Goal: Check status: Check status

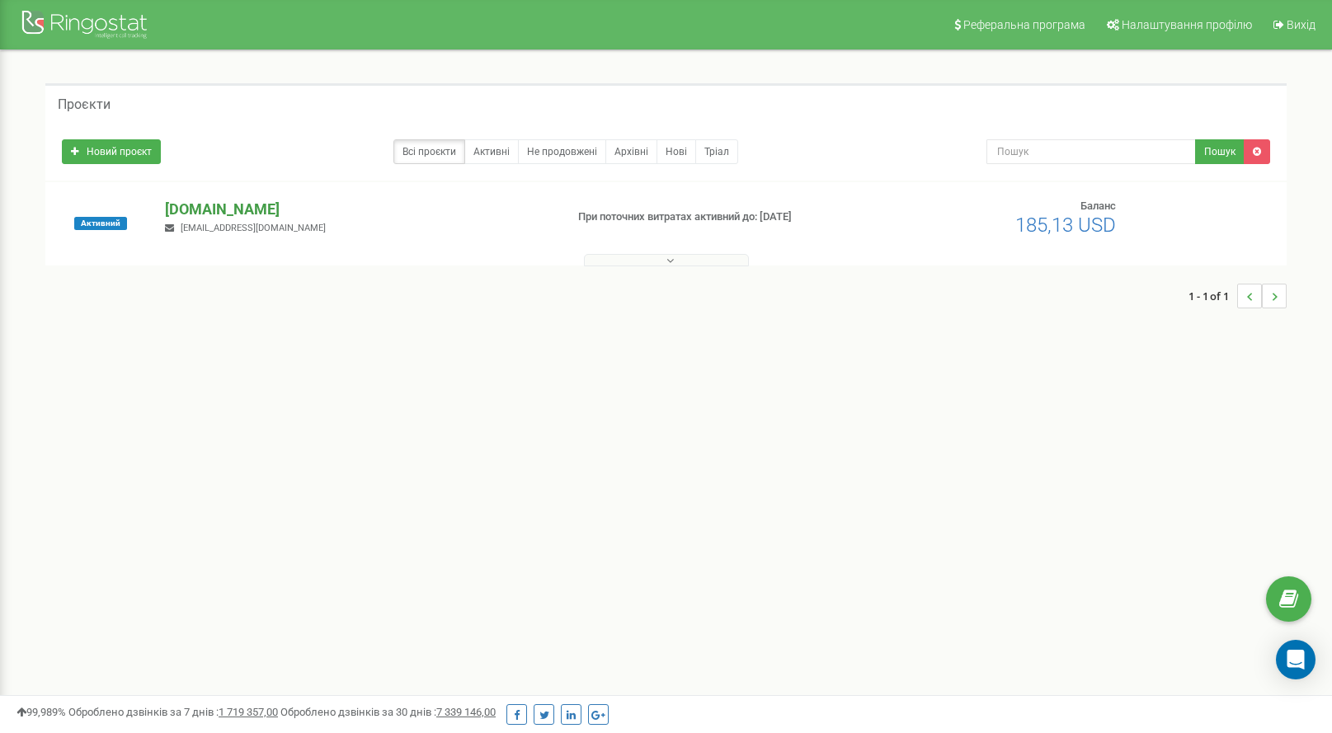
click at [195, 209] on p "[DOMAIN_NAME]" at bounding box center [358, 209] width 386 height 21
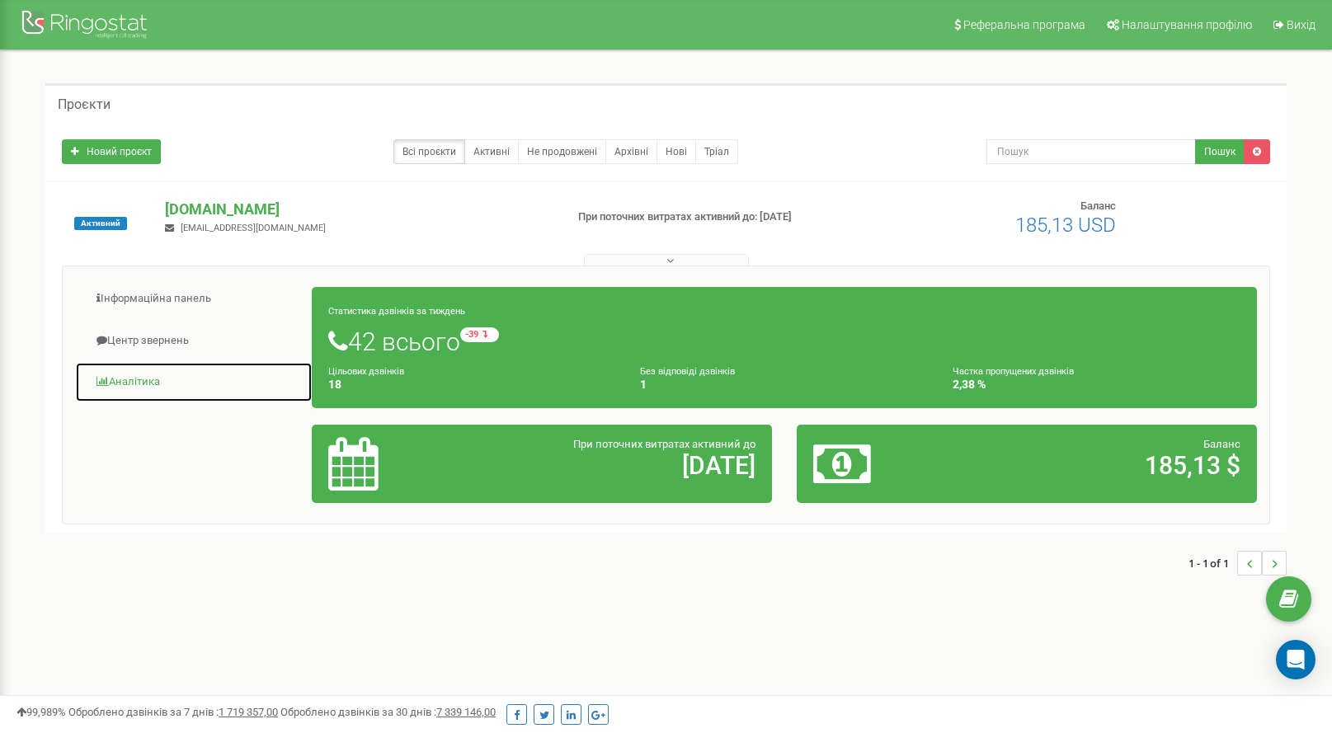
click at [141, 384] on link "Аналiтика" at bounding box center [194, 382] width 238 height 40
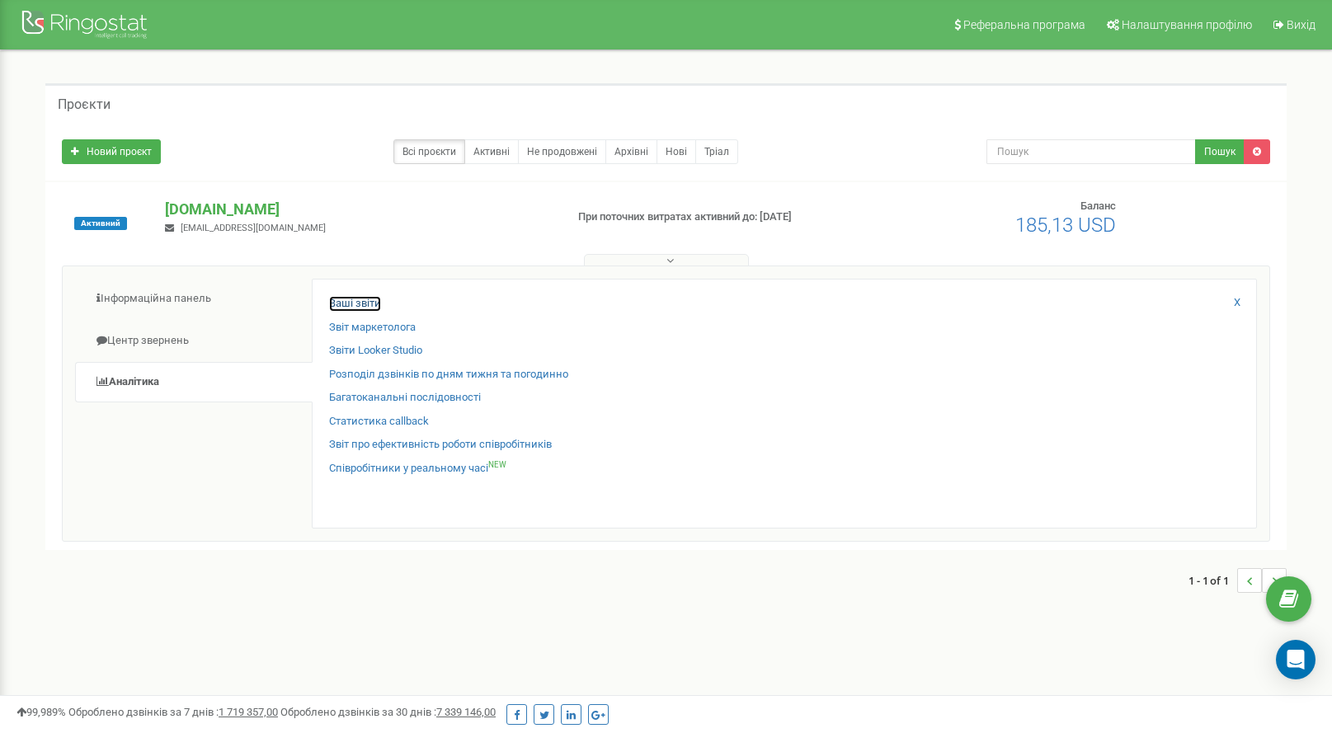
click at [343, 304] on link "Ваші звіти" at bounding box center [355, 304] width 52 height 16
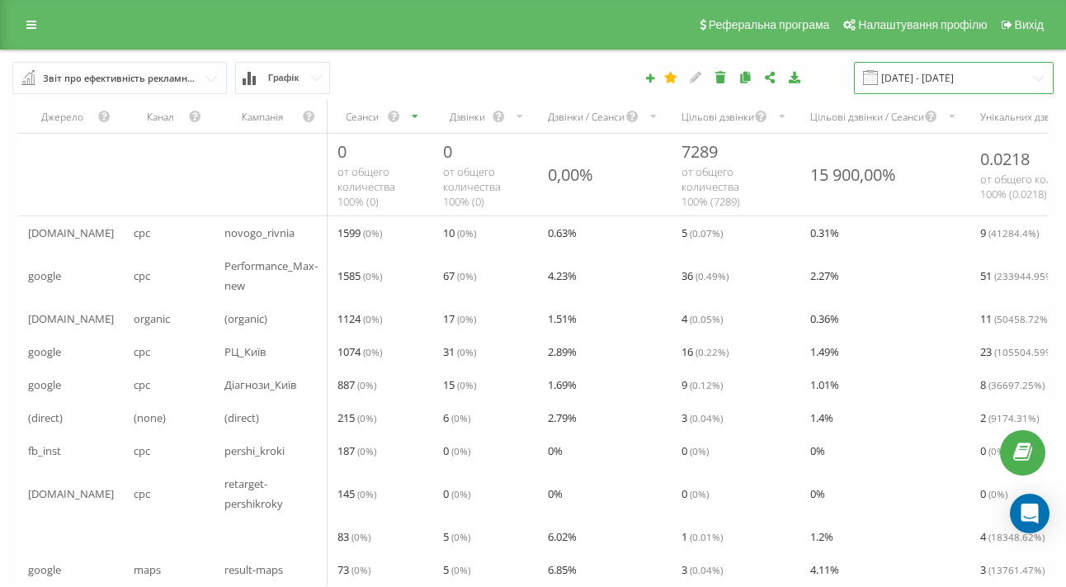
click at [1009, 78] on input "[DATE] - [DATE]" at bounding box center [954, 78] width 200 height 32
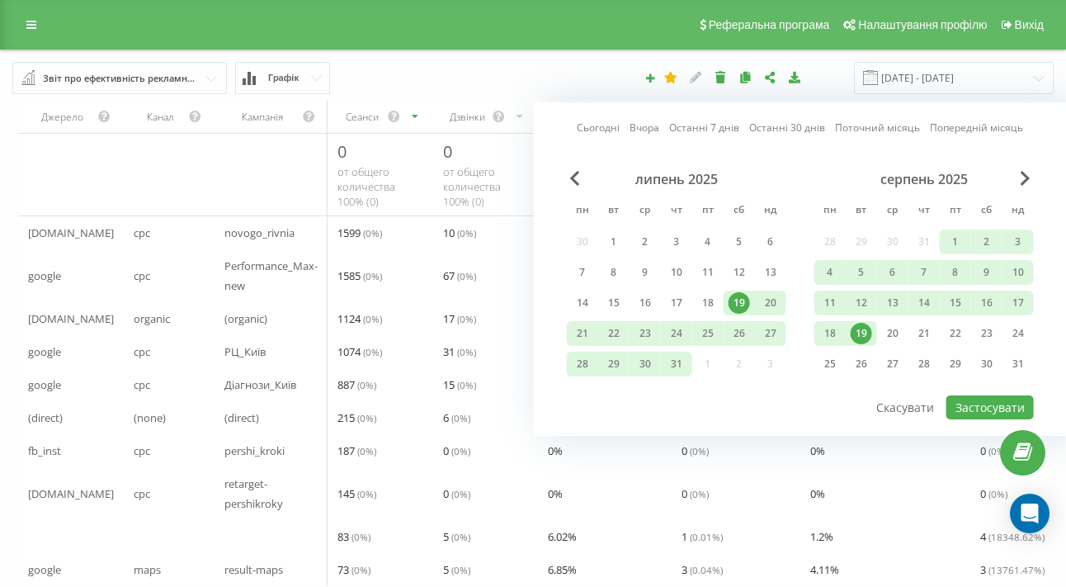
click at [589, 128] on link "Сьогодні" at bounding box center [598, 128] width 43 height 16
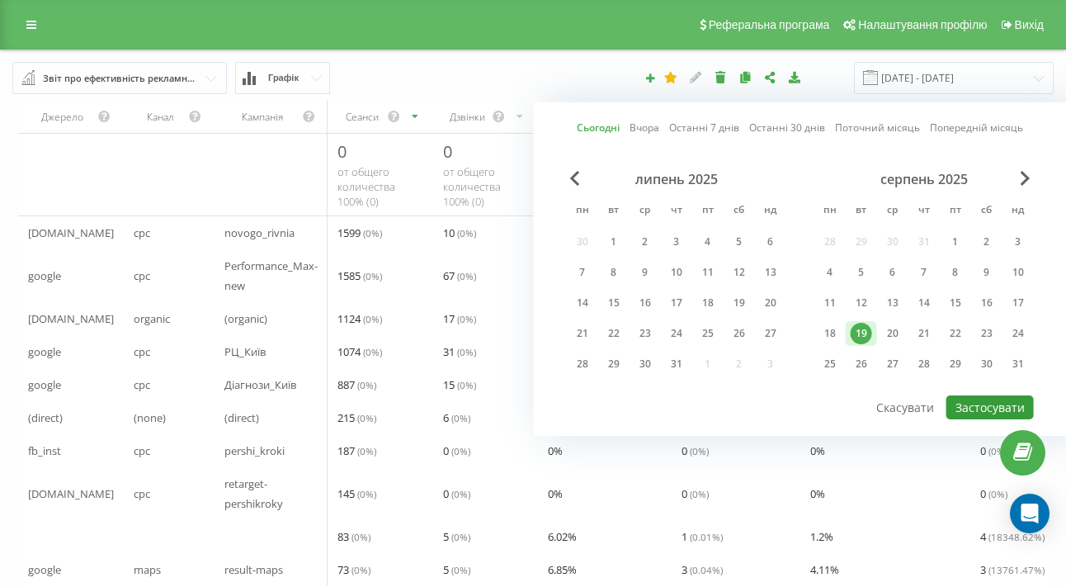
click at [971, 407] on button "Застосувати" at bounding box center [989, 407] width 87 height 24
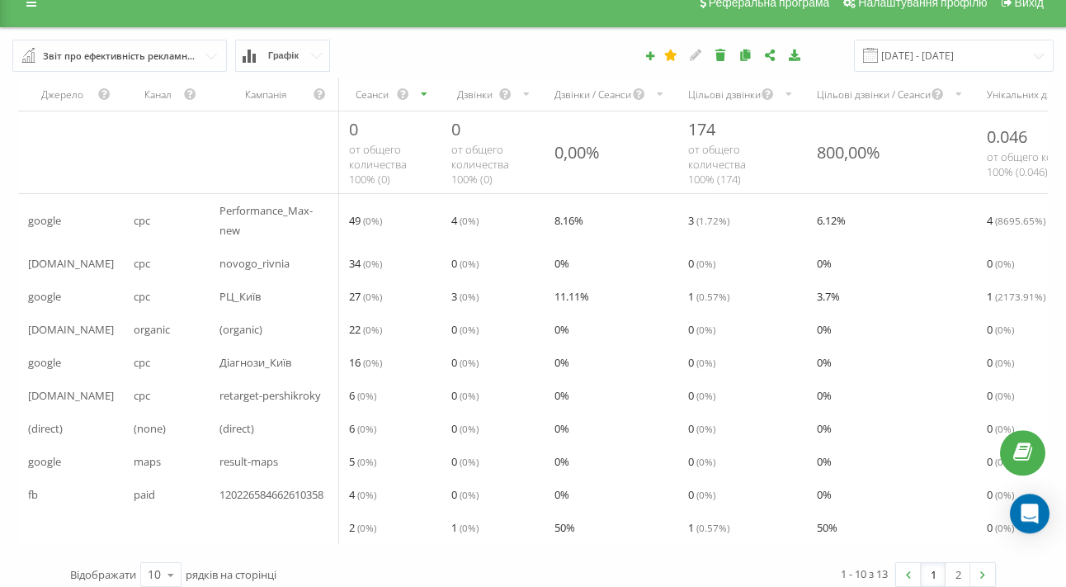
scroll to position [47, 0]
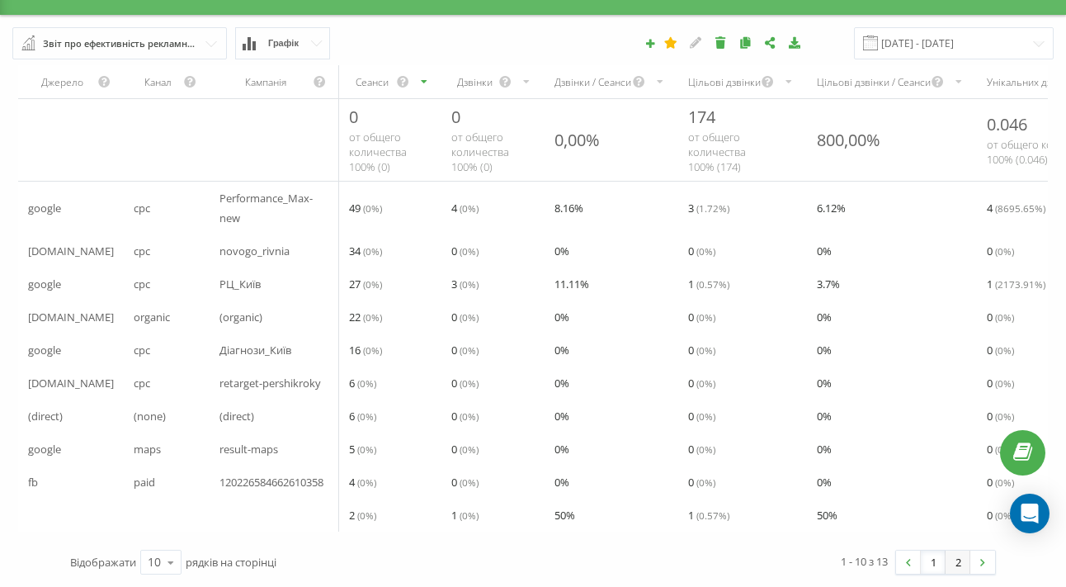
click at [962, 563] on link "2" at bounding box center [957, 561] width 25 height 23
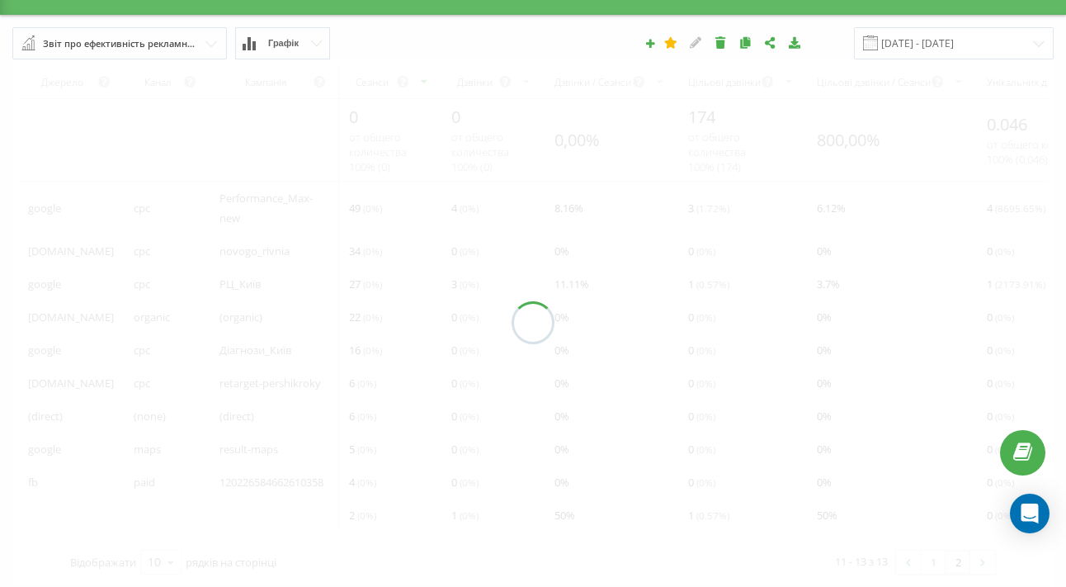
scroll to position [32, 0]
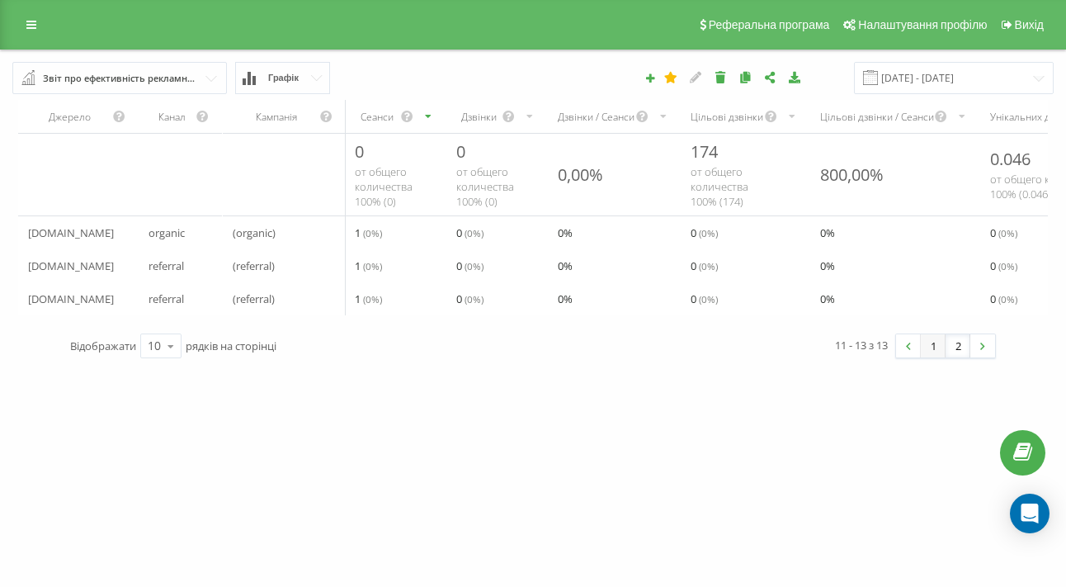
click at [931, 334] on link "1" at bounding box center [933, 345] width 25 height 23
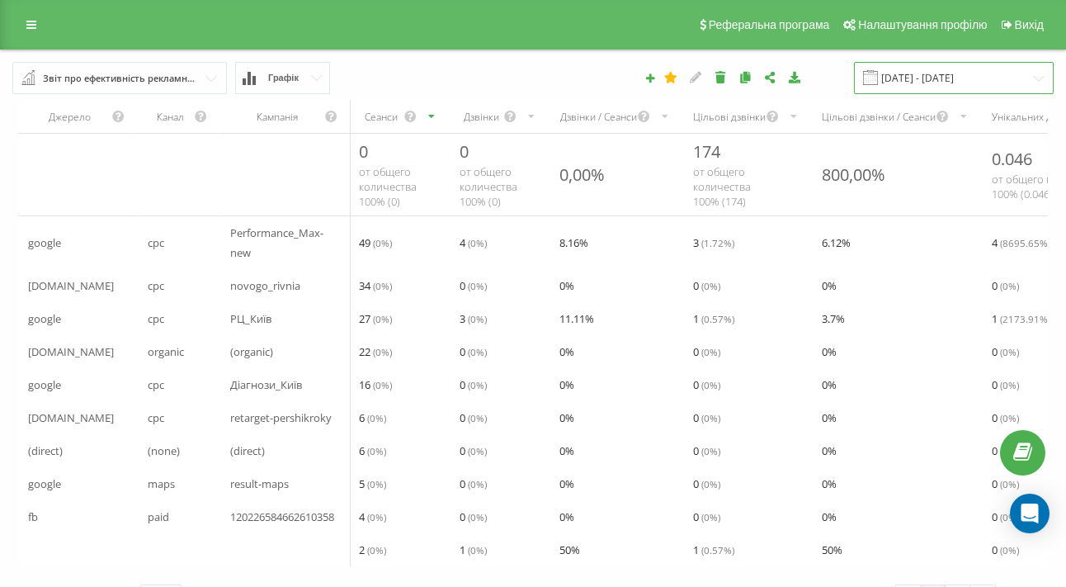
click at [932, 81] on input "[DATE] - [DATE]" at bounding box center [954, 78] width 200 height 32
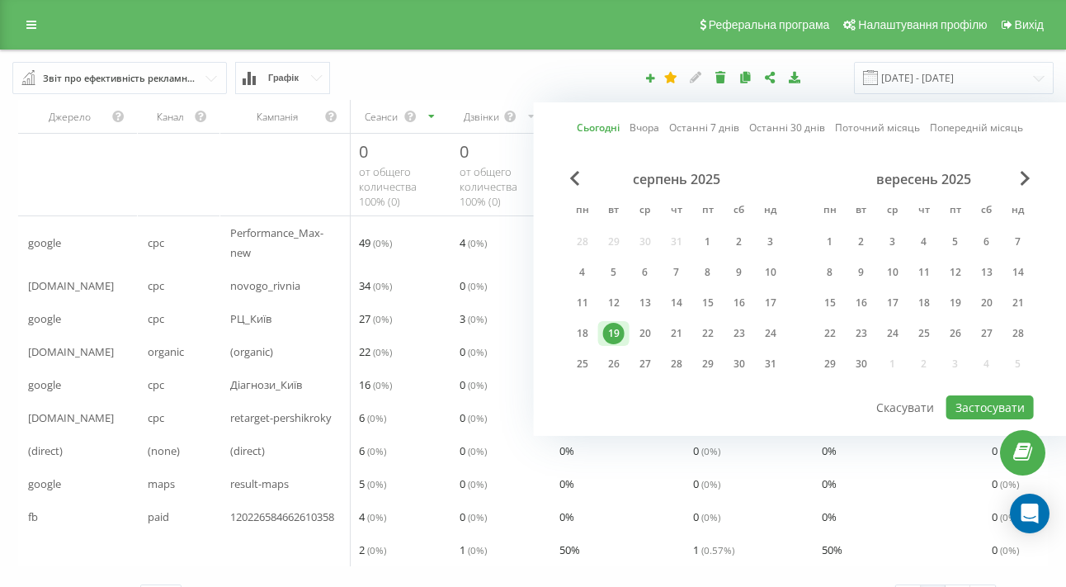
click at [647, 127] on link "Вчора" at bounding box center [644, 128] width 30 height 16
click at [965, 407] on button "Застосувати" at bounding box center [989, 407] width 87 height 24
type input "[DATE] - [DATE]"
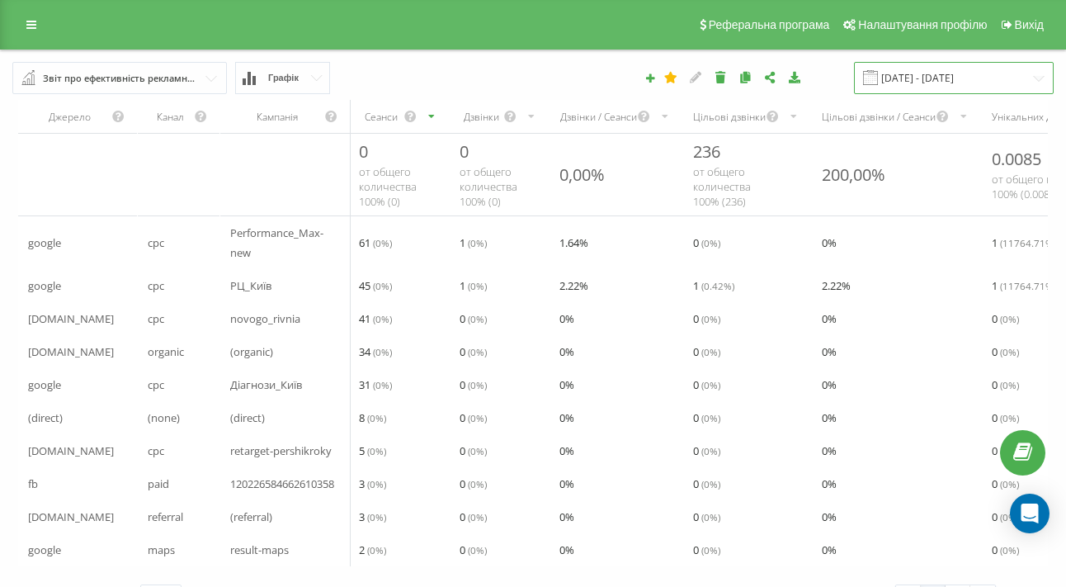
click at [932, 80] on input "[DATE] - [DATE]" at bounding box center [954, 78] width 200 height 32
